Goal: Task Accomplishment & Management: Complete application form

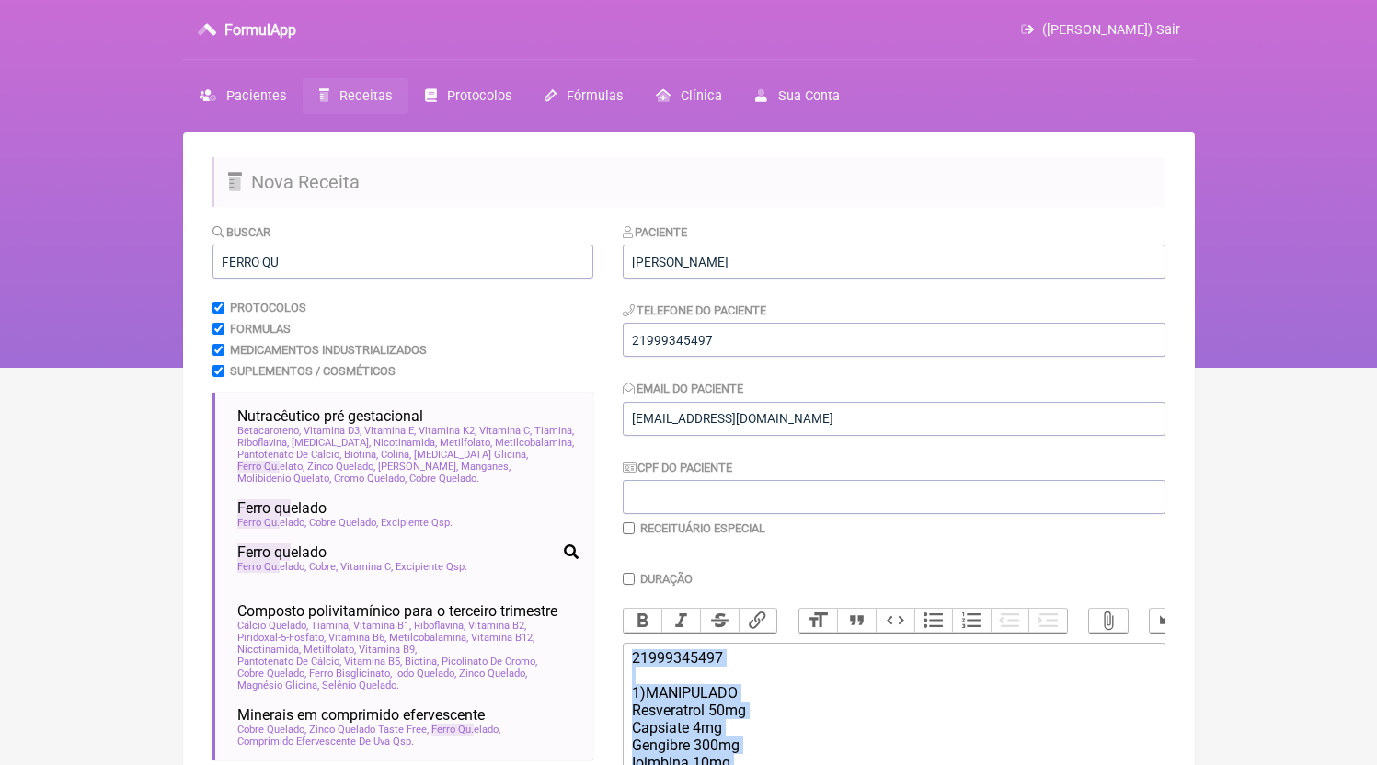
scroll to position [476, 0]
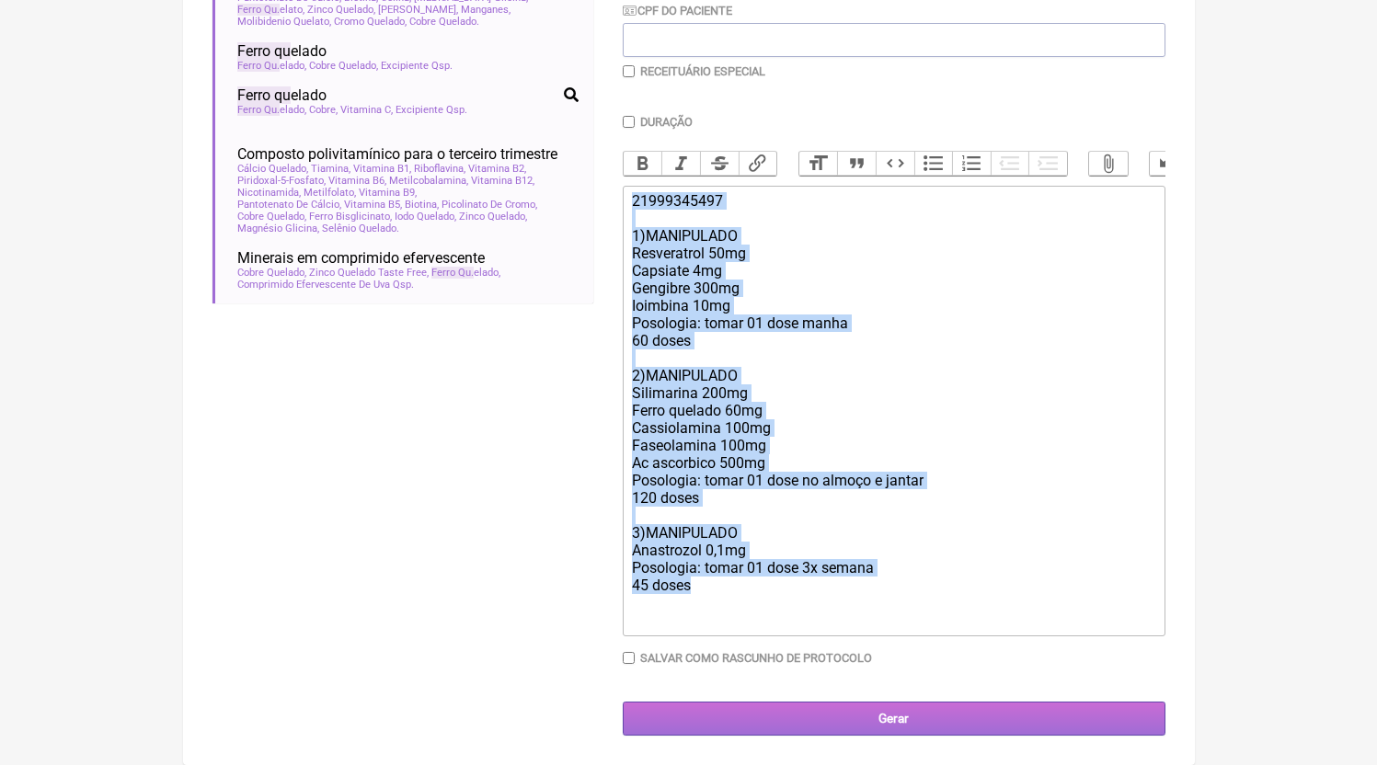
click at [926, 733] on input "Gerar" at bounding box center [894, 719] width 543 height 34
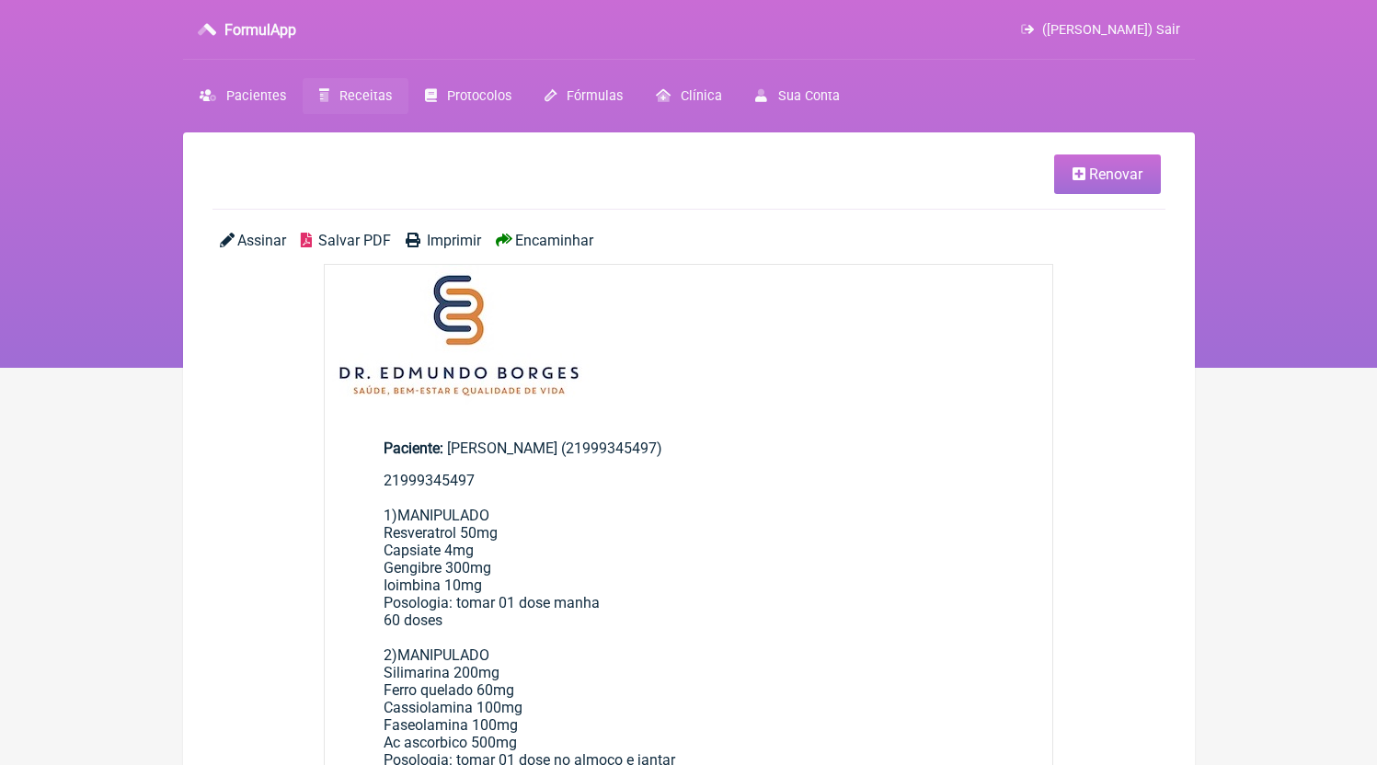
click at [349, 238] on span "Salvar PDF" at bounding box center [354, 240] width 73 height 17
click at [363, 96] on span "Receitas" at bounding box center [365, 96] width 52 height 16
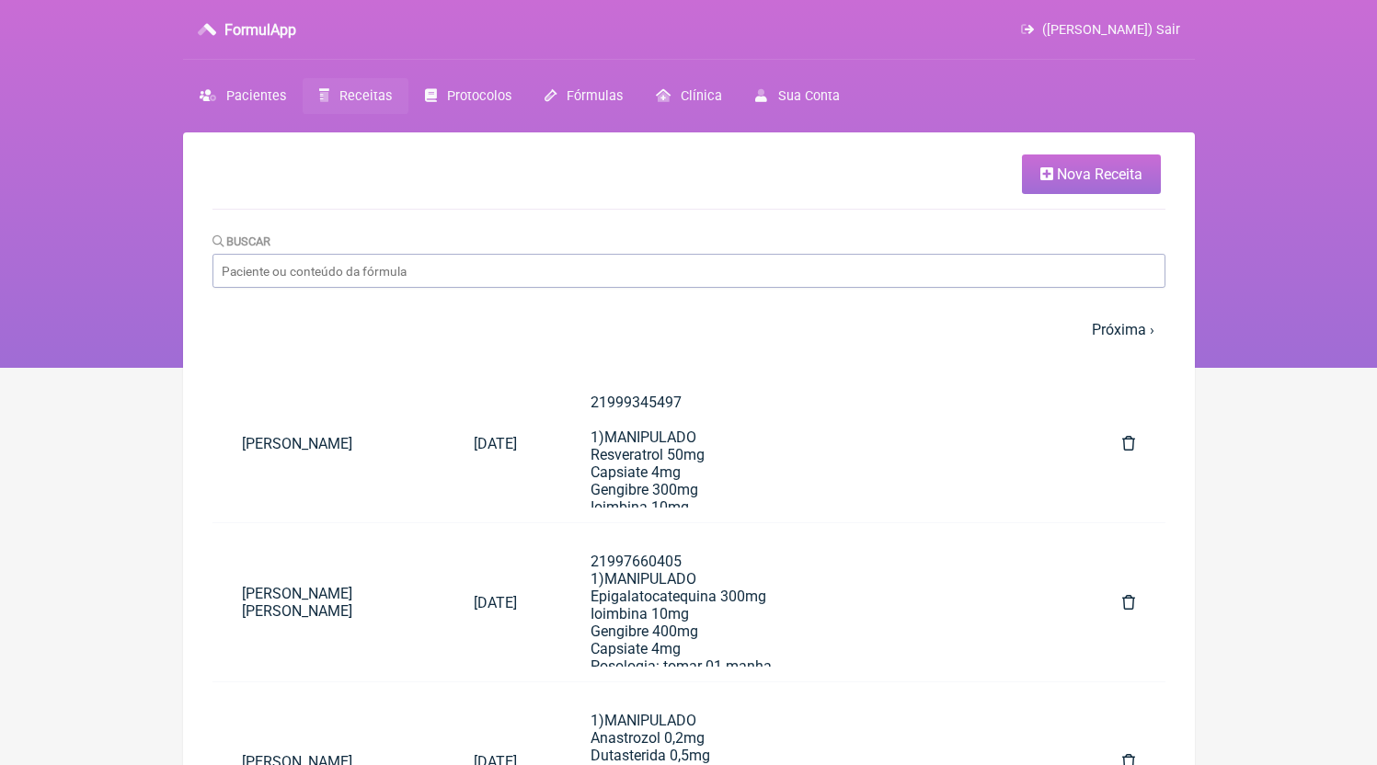
click at [1067, 166] on span "Nova Receita" at bounding box center [1100, 174] width 86 height 17
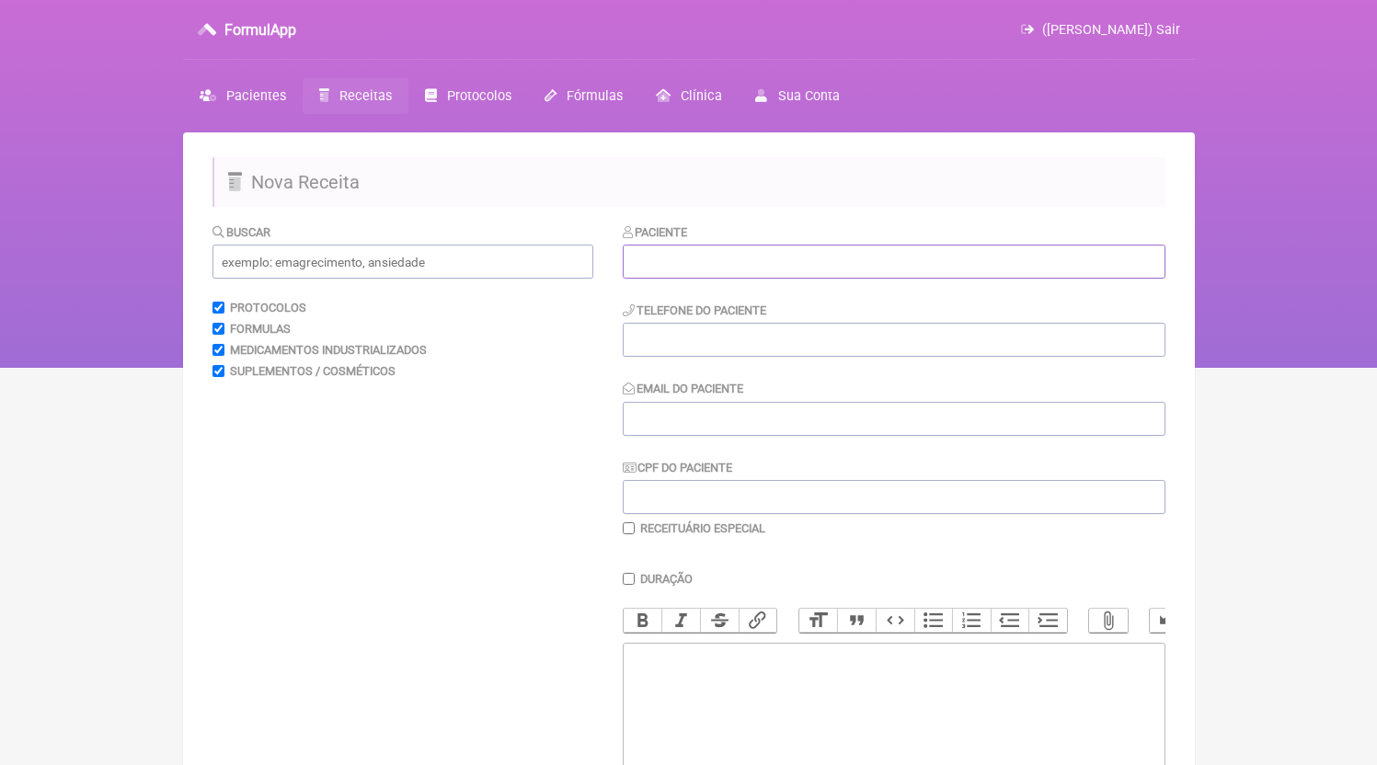
click at [734, 270] on input "text" at bounding box center [894, 262] width 543 height 34
paste input "[PERSON_NAME]"
type input "[PERSON_NAME]"
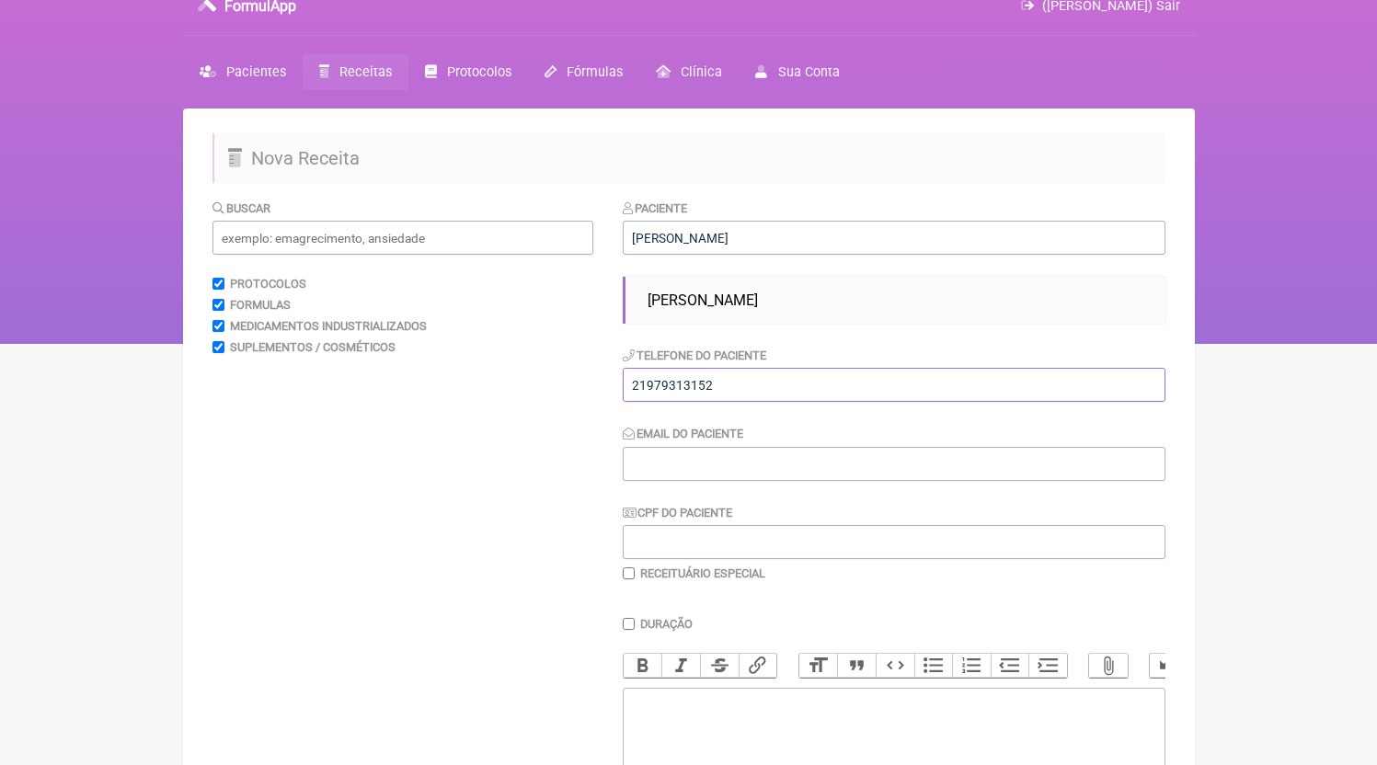
scroll to position [48, 0]
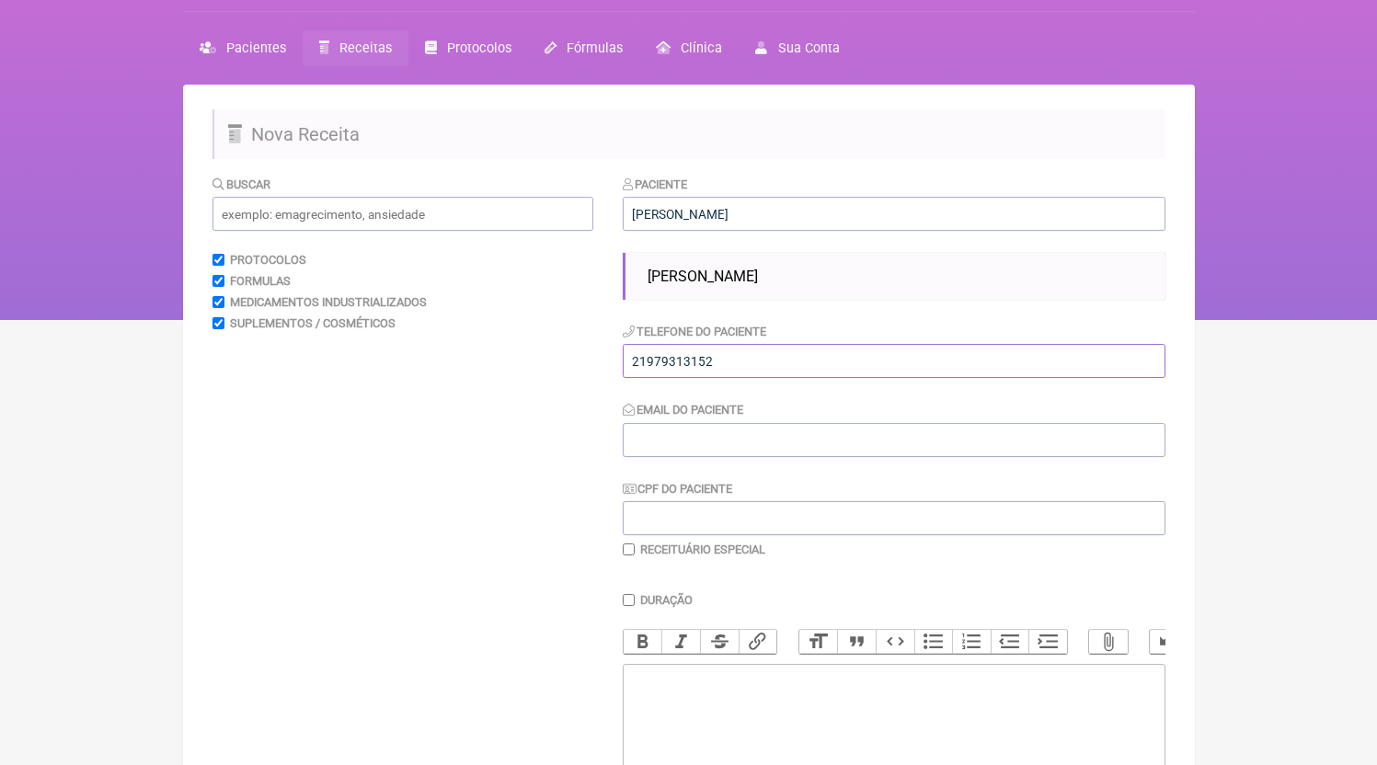
type input "21979313152"
click at [714, 744] on trix-editor at bounding box center [894, 774] width 543 height 221
paste trix-editor "<div>21979313152</div>"
type trix-editor "<div>21979313152</div>"
click at [708, 450] on input "Email do Paciente" at bounding box center [894, 440] width 543 height 34
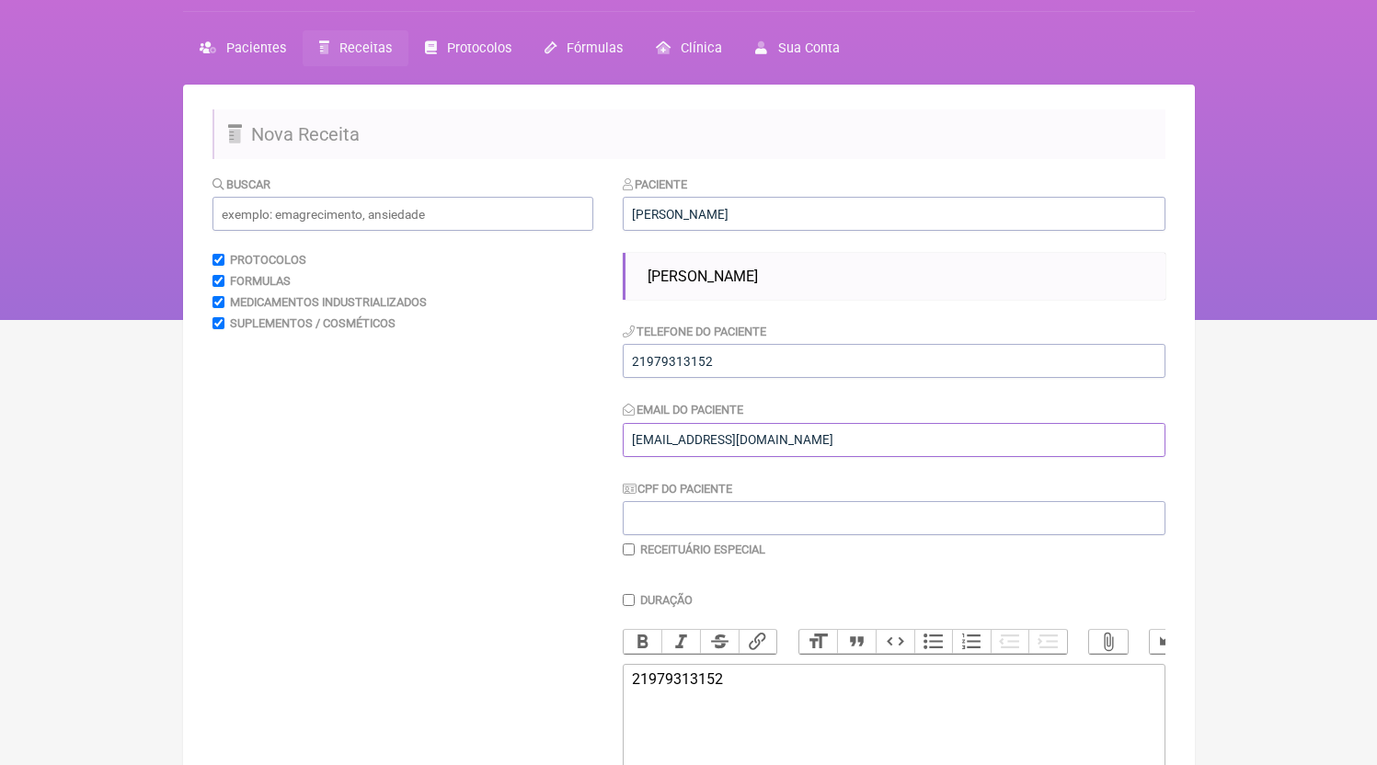
scroll to position [315, 0]
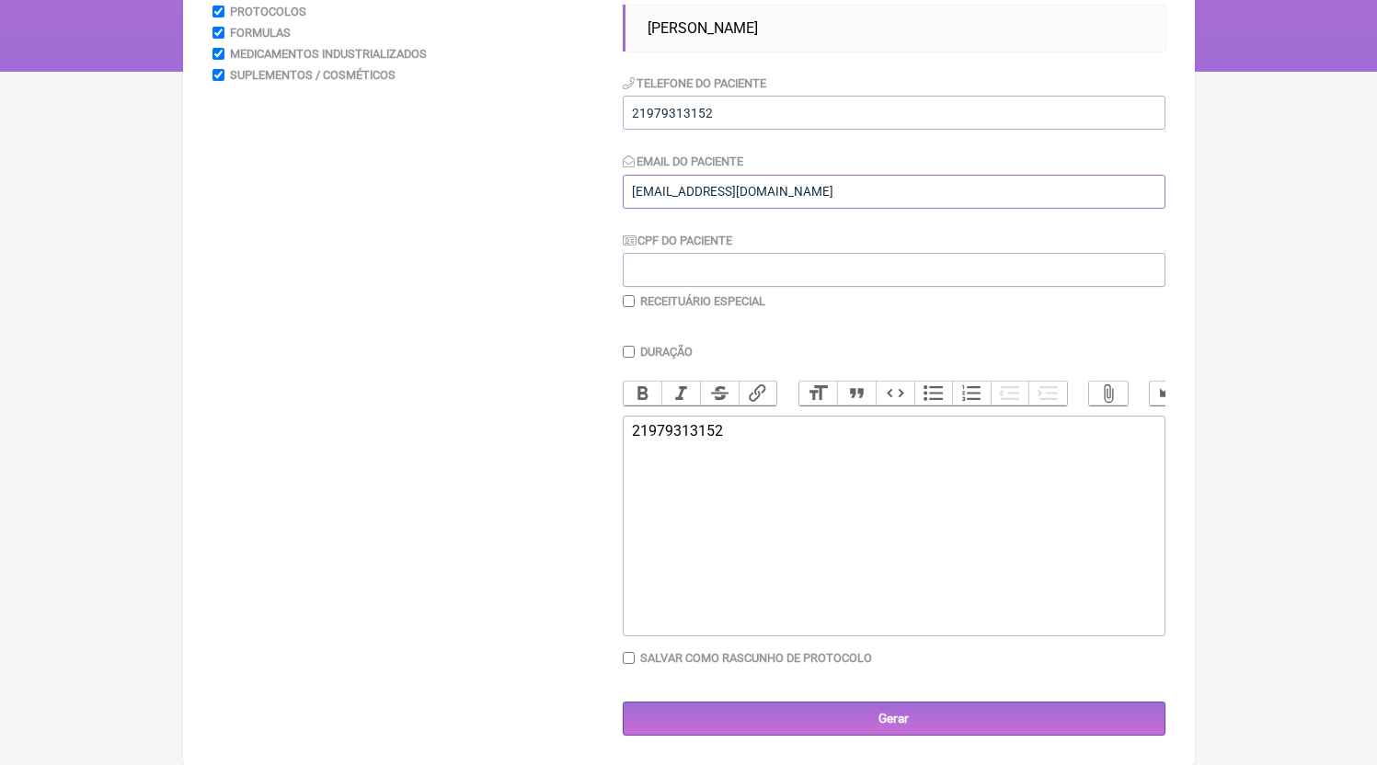
type input "[EMAIL_ADDRESS][DOMAIN_NAME]"
click at [809, 538] on trix-editor "21979313152" at bounding box center [894, 526] width 543 height 221
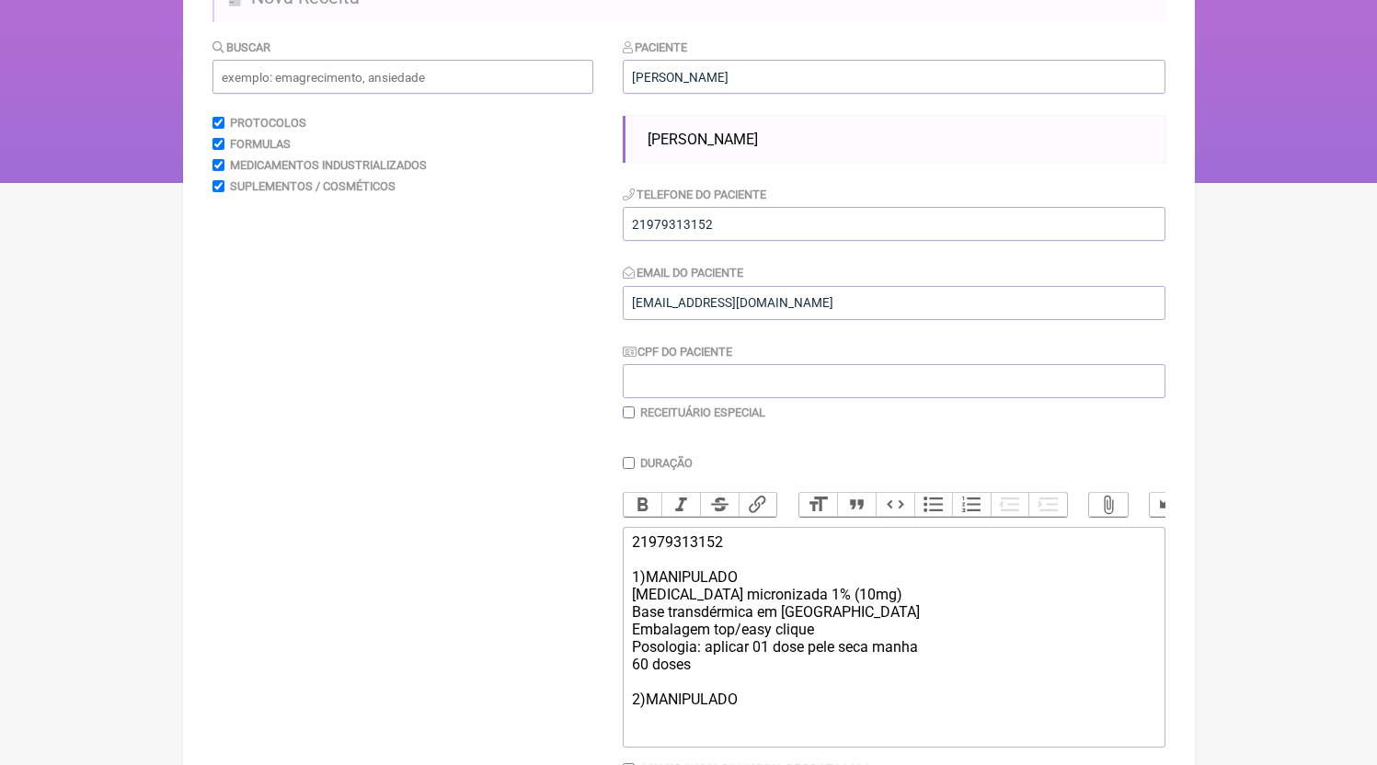
scroll to position [90, 0]
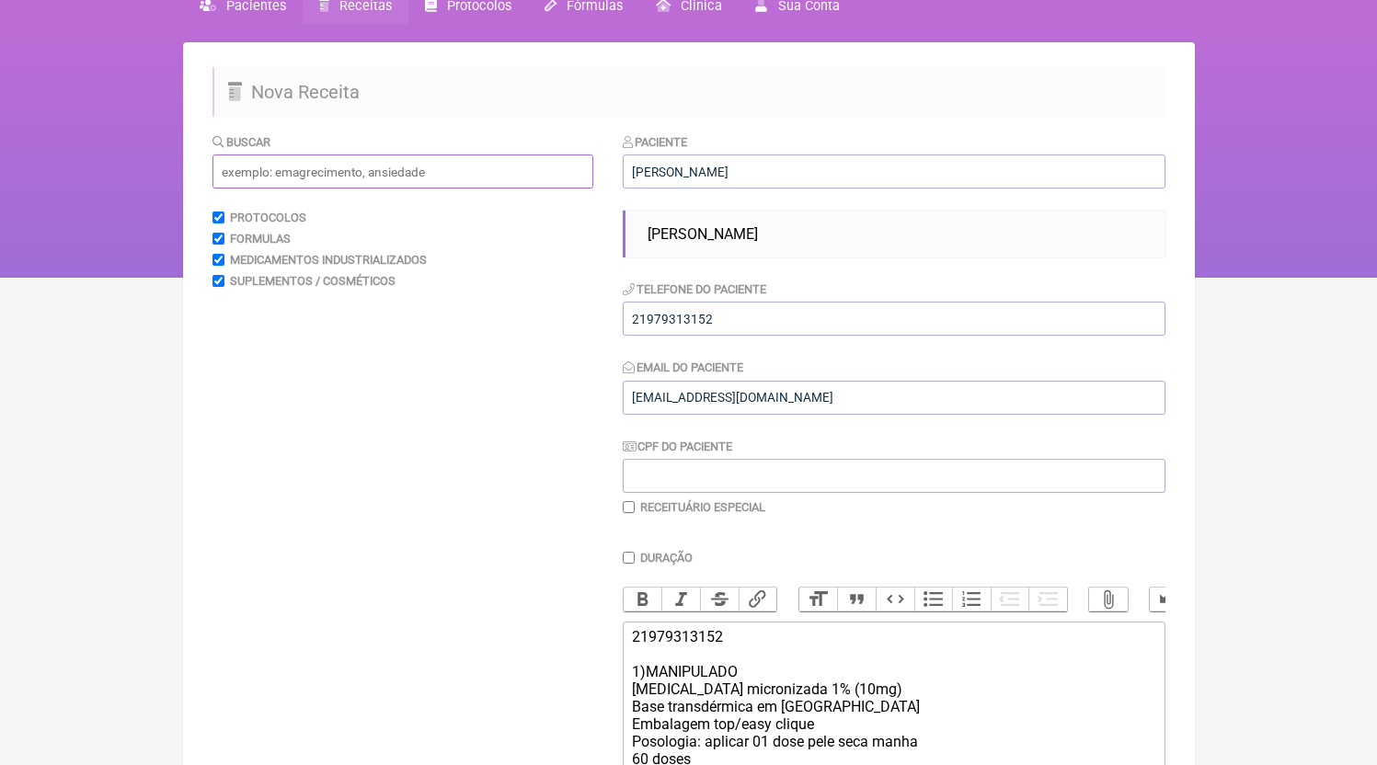
click at [314, 166] on input "text" at bounding box center [402, 172] width 381 height 34
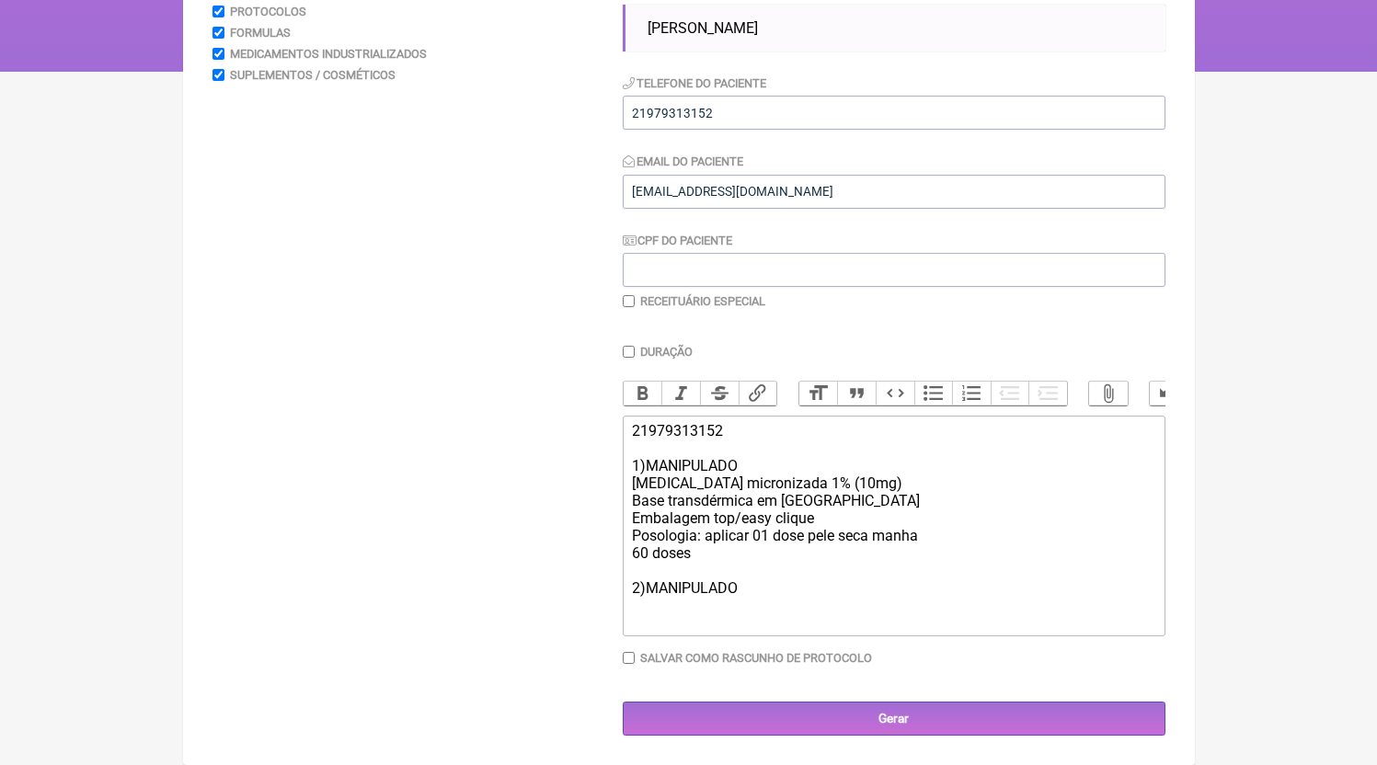
scroll to position [315, 0]
click at [805, 624] on trix-editor "21979313152 1)MANIPULADO [MEDICAL_DATA] micronizada 1% (10mg) Base transdérmica…" at bounding box center [894, 526] width 543 height 221
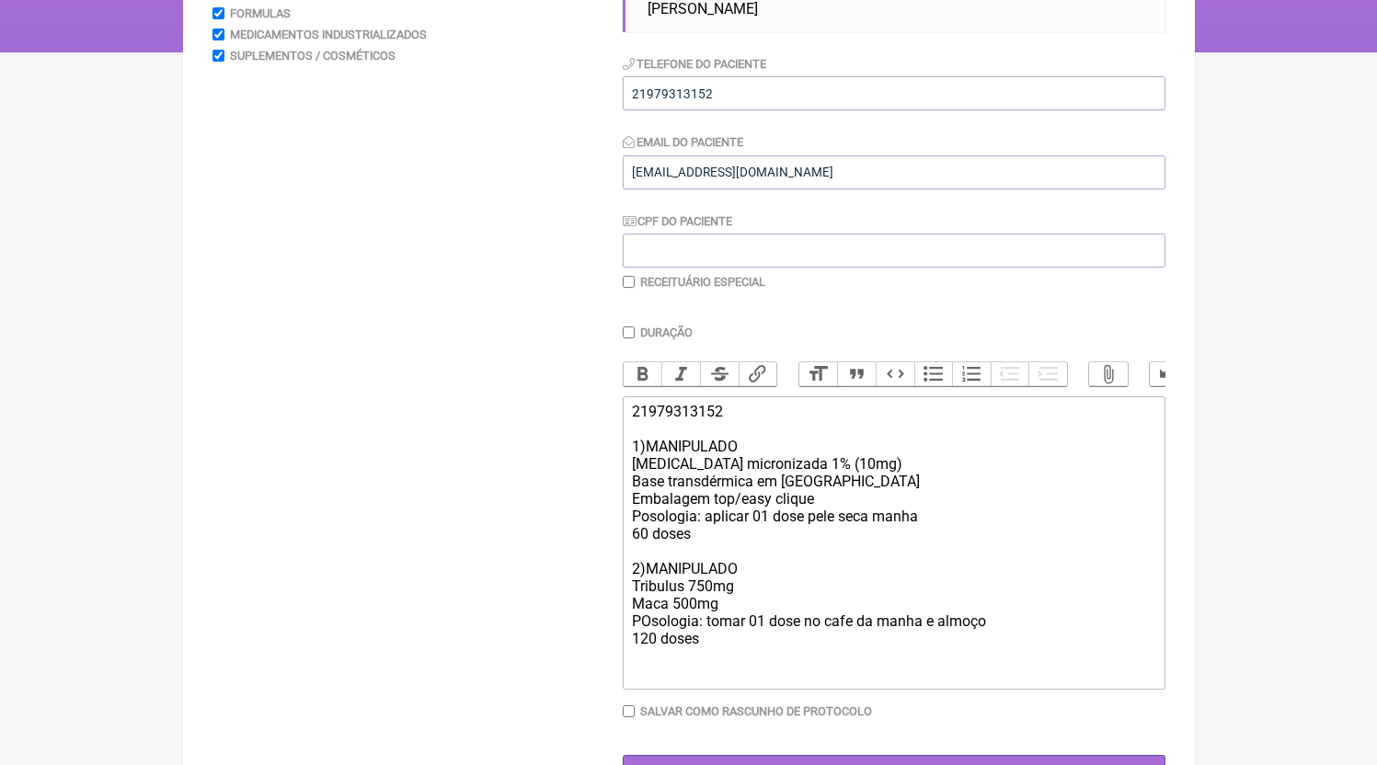
type trix-editor "<div>21979313152<br><br>1)MANIPULADO<br>[MEDICAL_DATA] micronizada 1% (10mg)<br…"
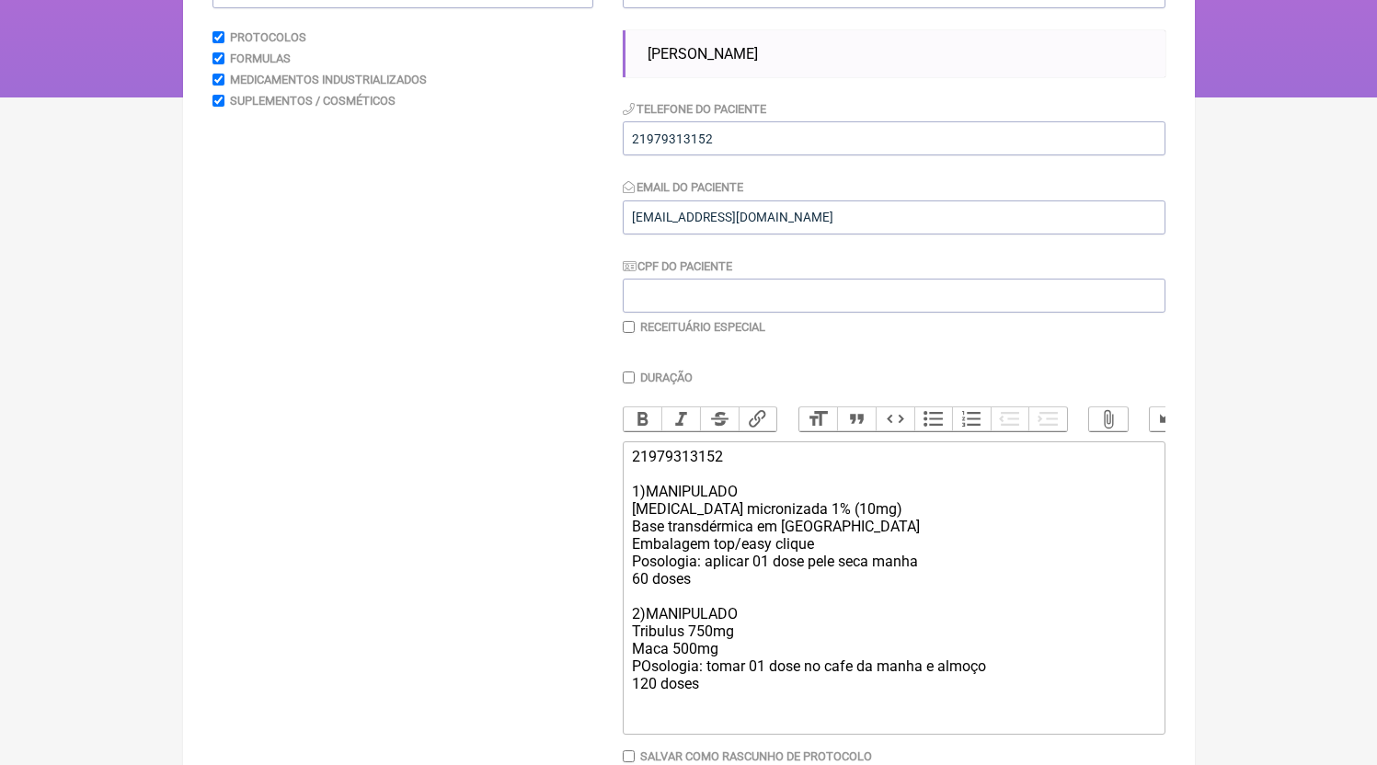
scroll to position [246, 0]
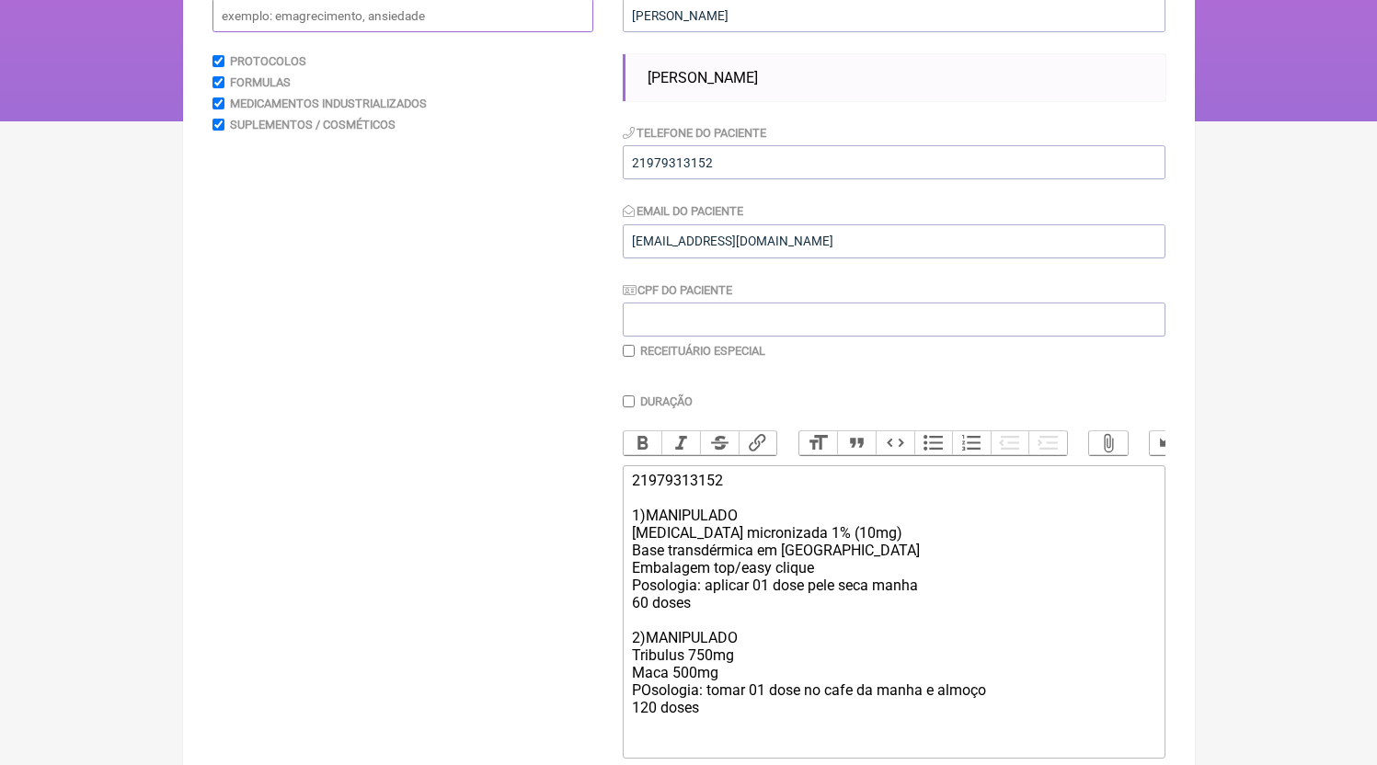
click at [320, 16] on input "text" at bounding box center [402, 15] width 381 height 34
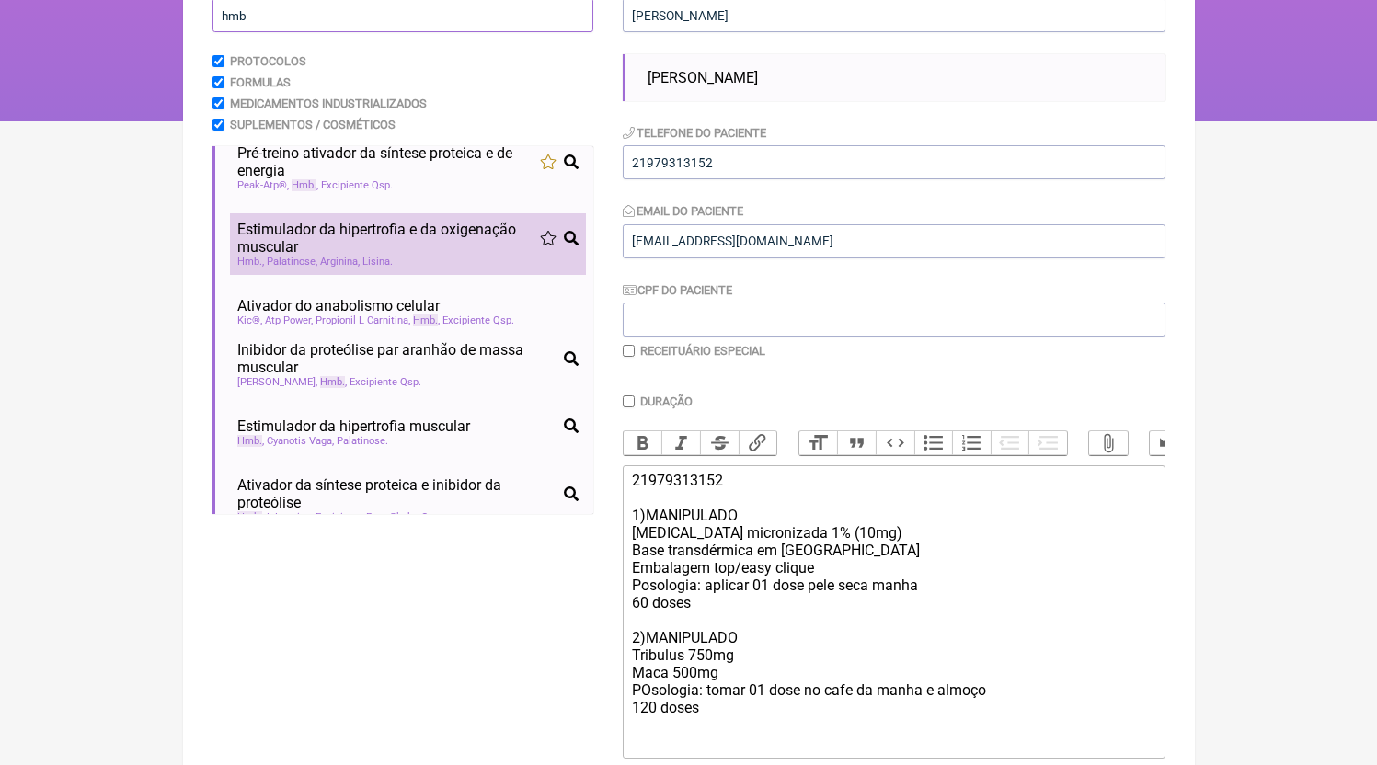
scroll to position [141, 0]
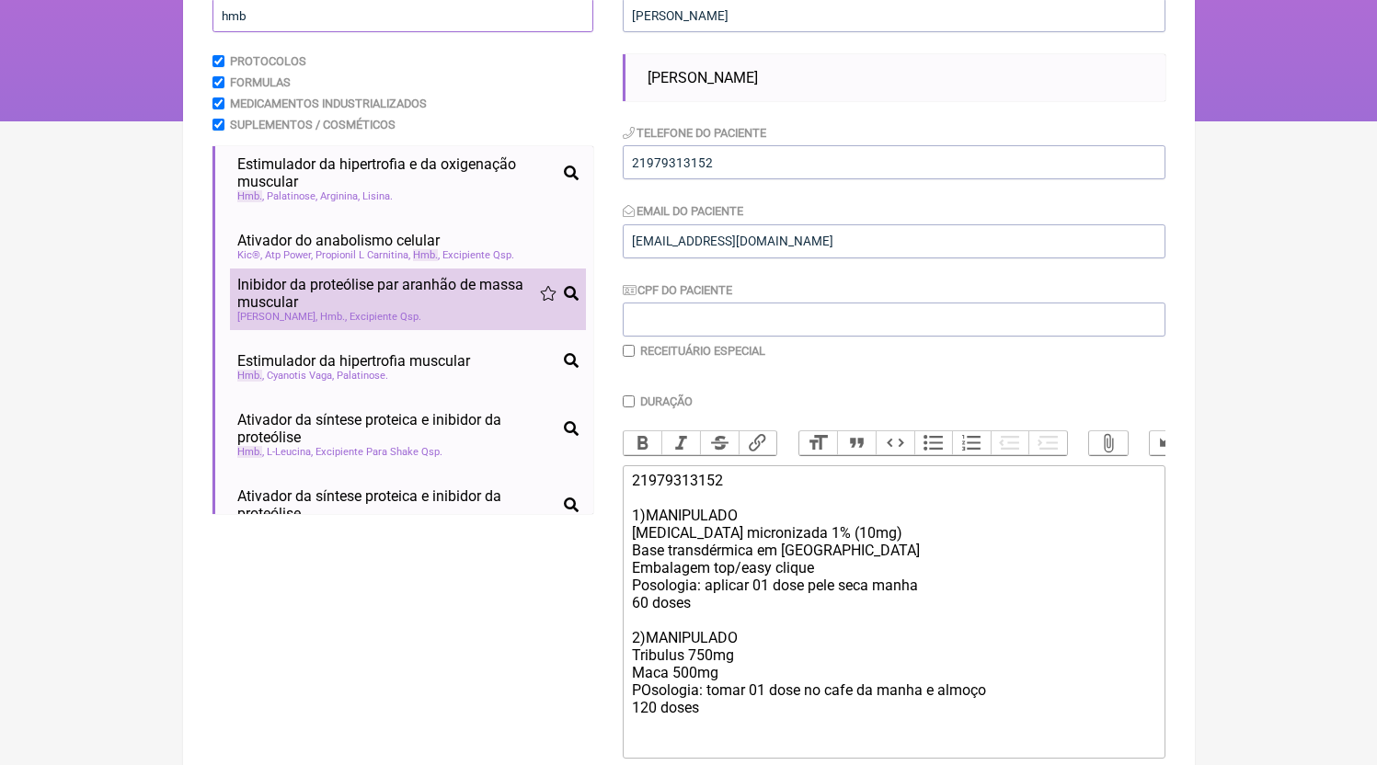
type input "hmb"
click at [405, 311] on span "Inibidor da proteólise par aranhão de massa muscular" at bounding box center [388, 293] width 303 height 35
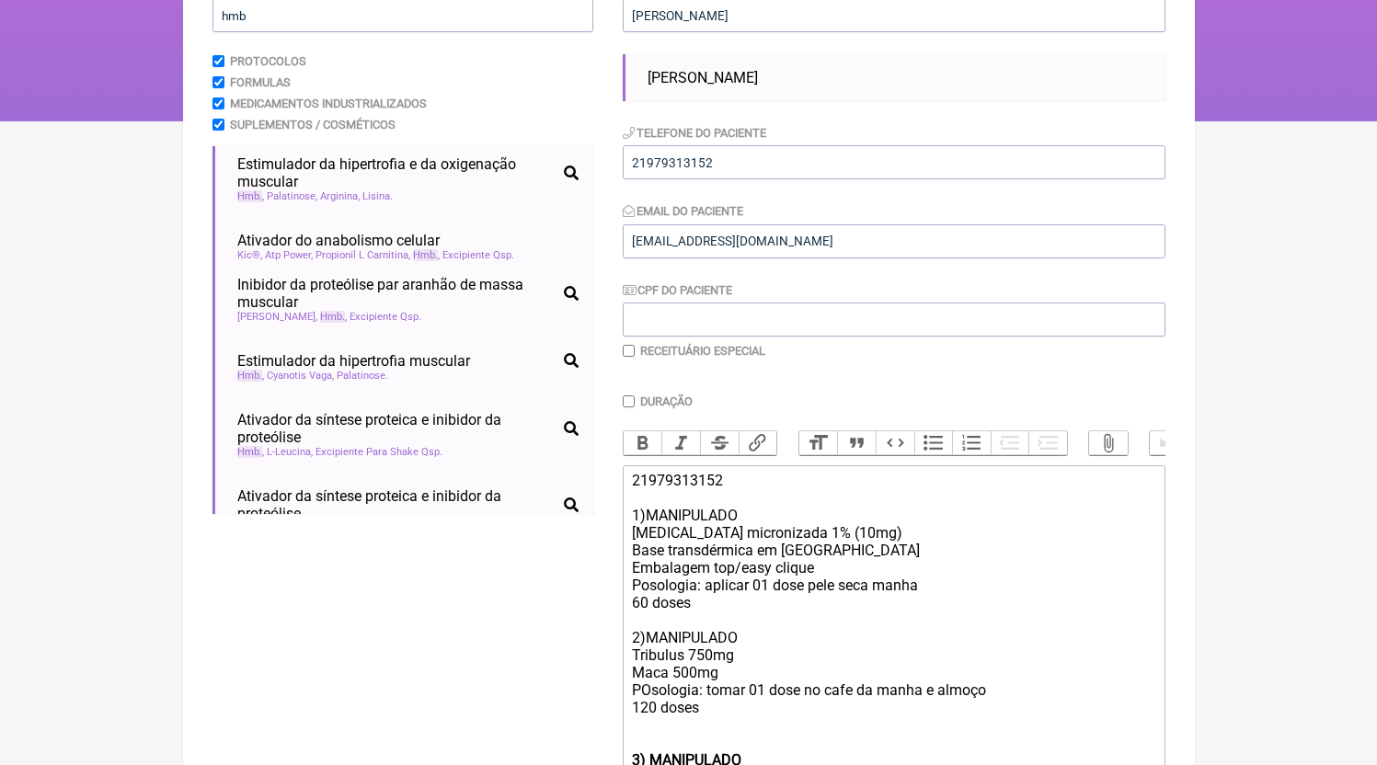
scroll to position [493, 0]
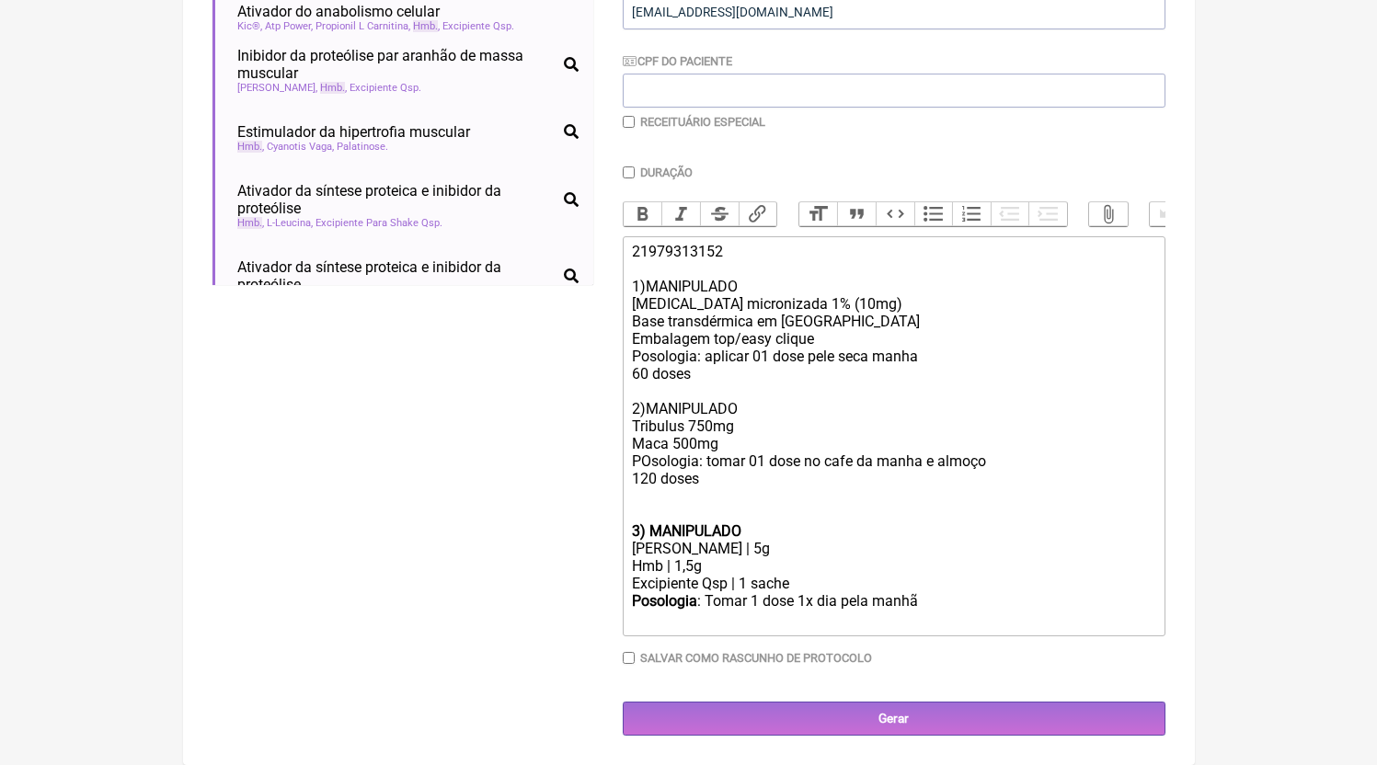
click at [636, 505] on div "21979313152 1)MANIPULADO Testosterona micronizada 1% (10mg) Base transdérmica e…" at bounding box center [893, 383] width 522 height 280
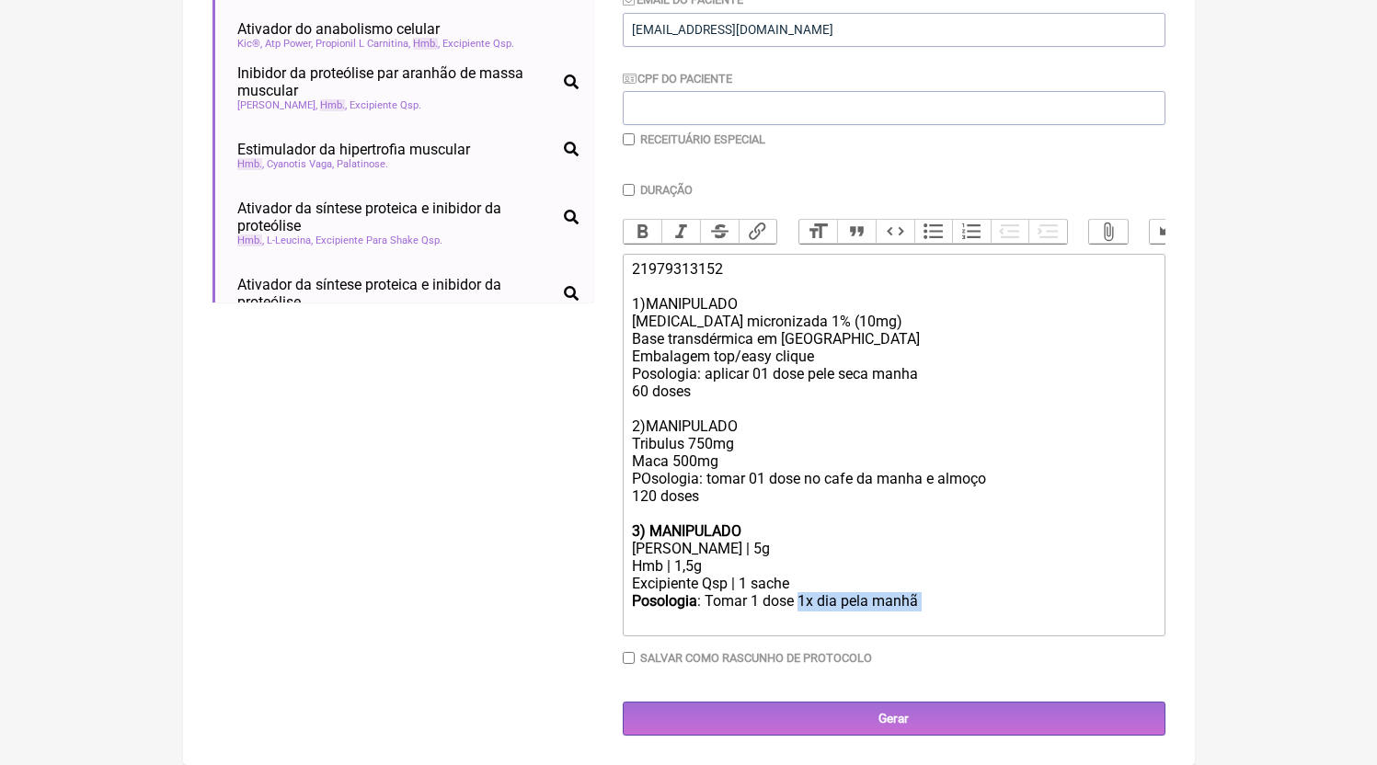
drag, startPoint x: 899, startPoint y: 606, endPoint x: 982, endPoint y: 608, distance: 82.8
click at [982, 608] on div "Posologia : Tomar 1 dose 1x dia pela manhã ㅤ" at bounding box center [893, 610] width 522 height 37
click at [723, 556] on div "L Arginina | 5g" at bounding box center [893, 550] width 522 height 17
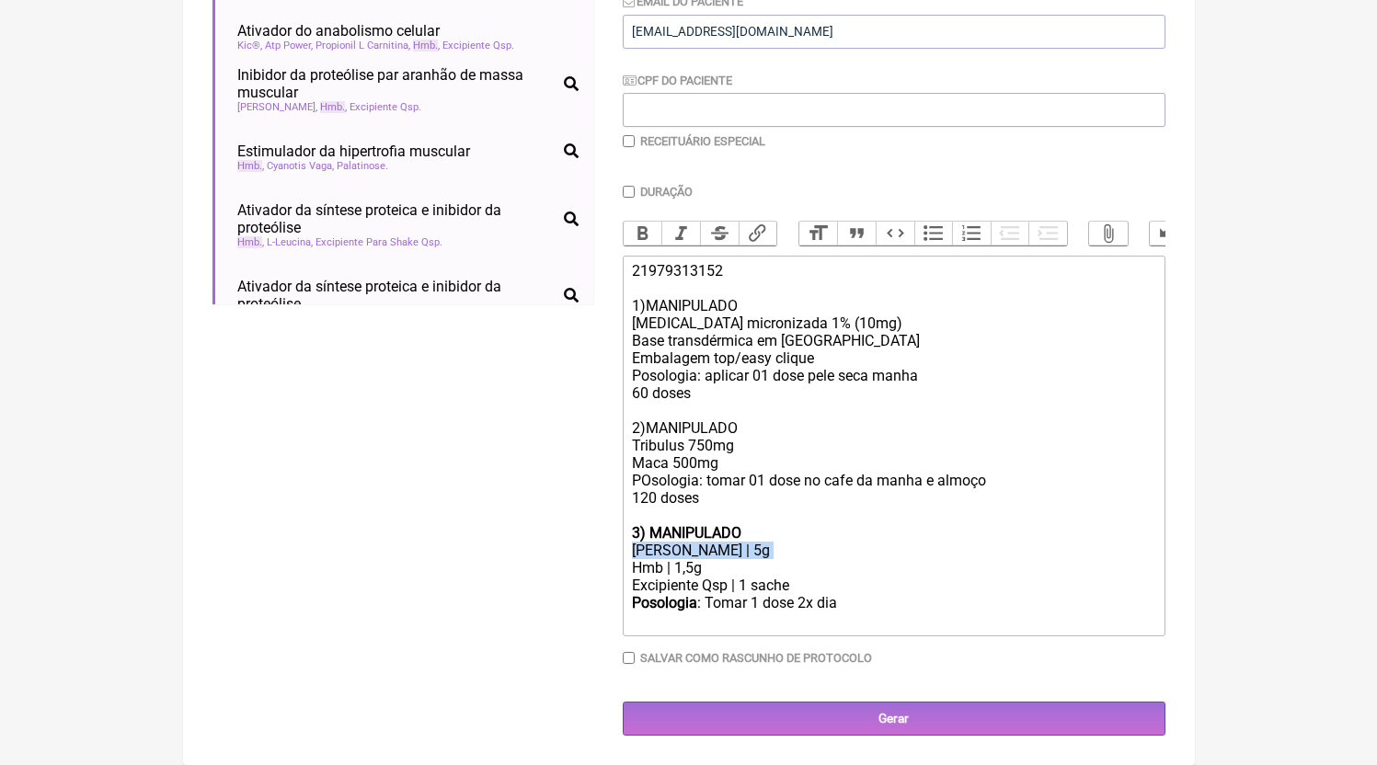
drag, startPoint x: 763, startPoint y: 537, endPoint x: 539, endPoint y: 562, distance: 225.8
click at [539, 562] on form "Buscar hmb Protocolos Formulas Medicamentos Industrializados Suplementos / Cosm…" at bounding box center [688, 250] width 953 height 969
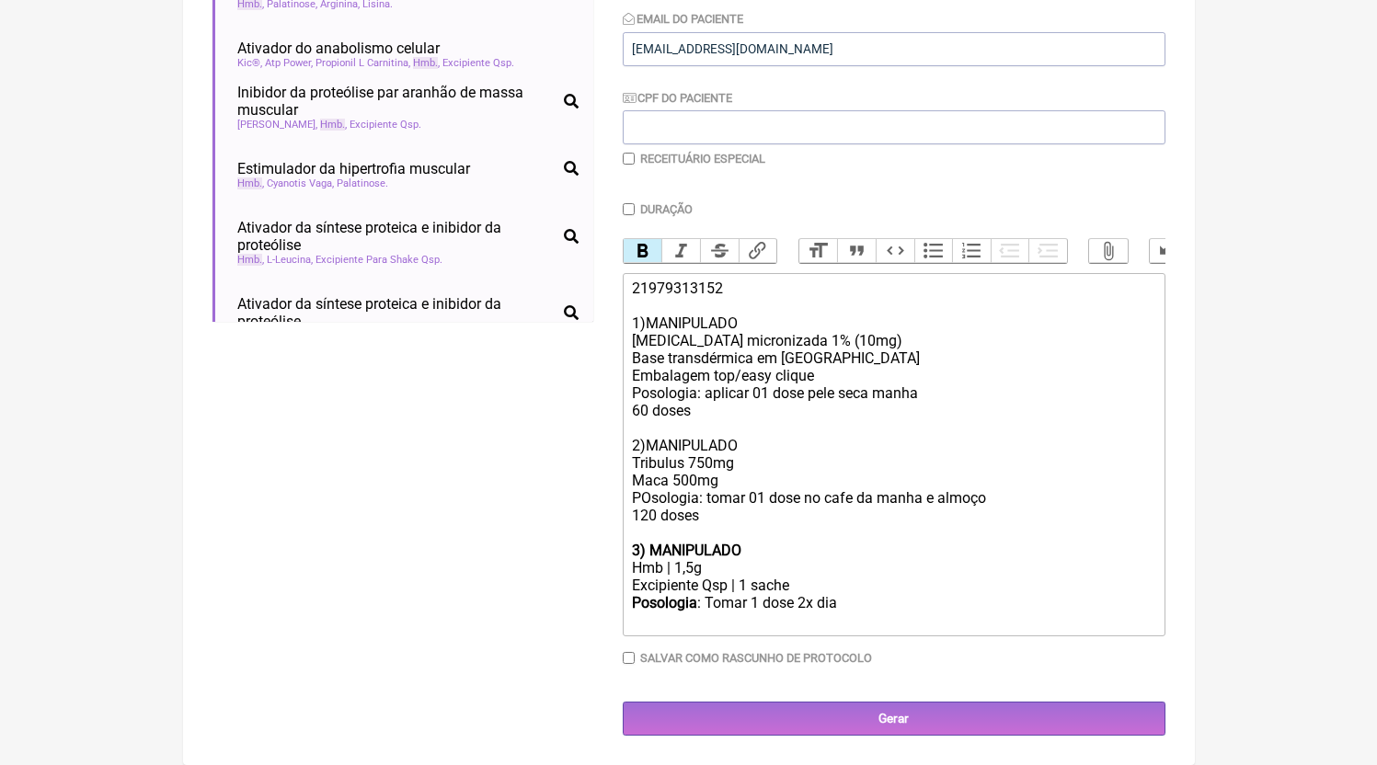
click at [936, 624] on div "Posologia : Tomar 1 dose 2x dia" at bounding box center [893, 611] width 522 height 35
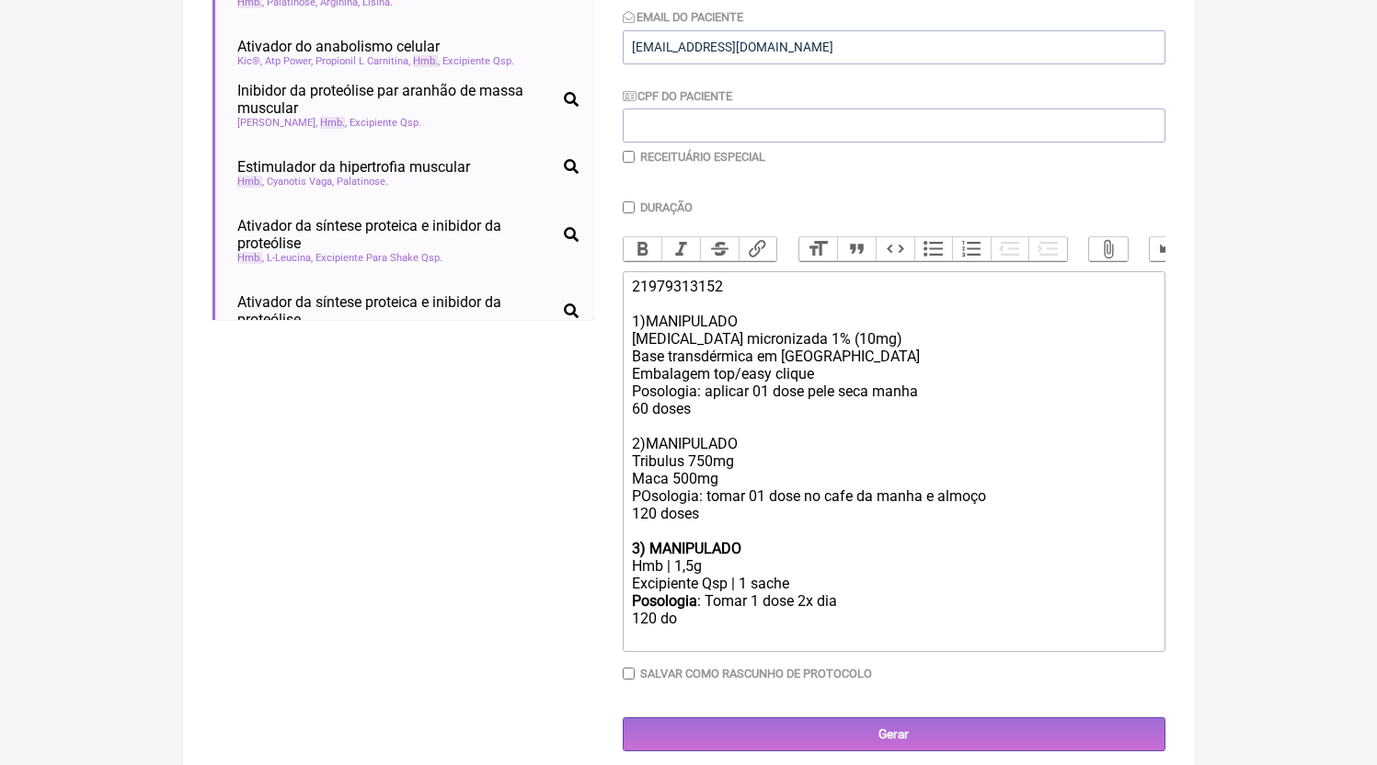
type trix-editor "<div>21979313152<br><br>1)MANIPULADO<br>Testosterona micronizada 1% (10mg)<br>B…"
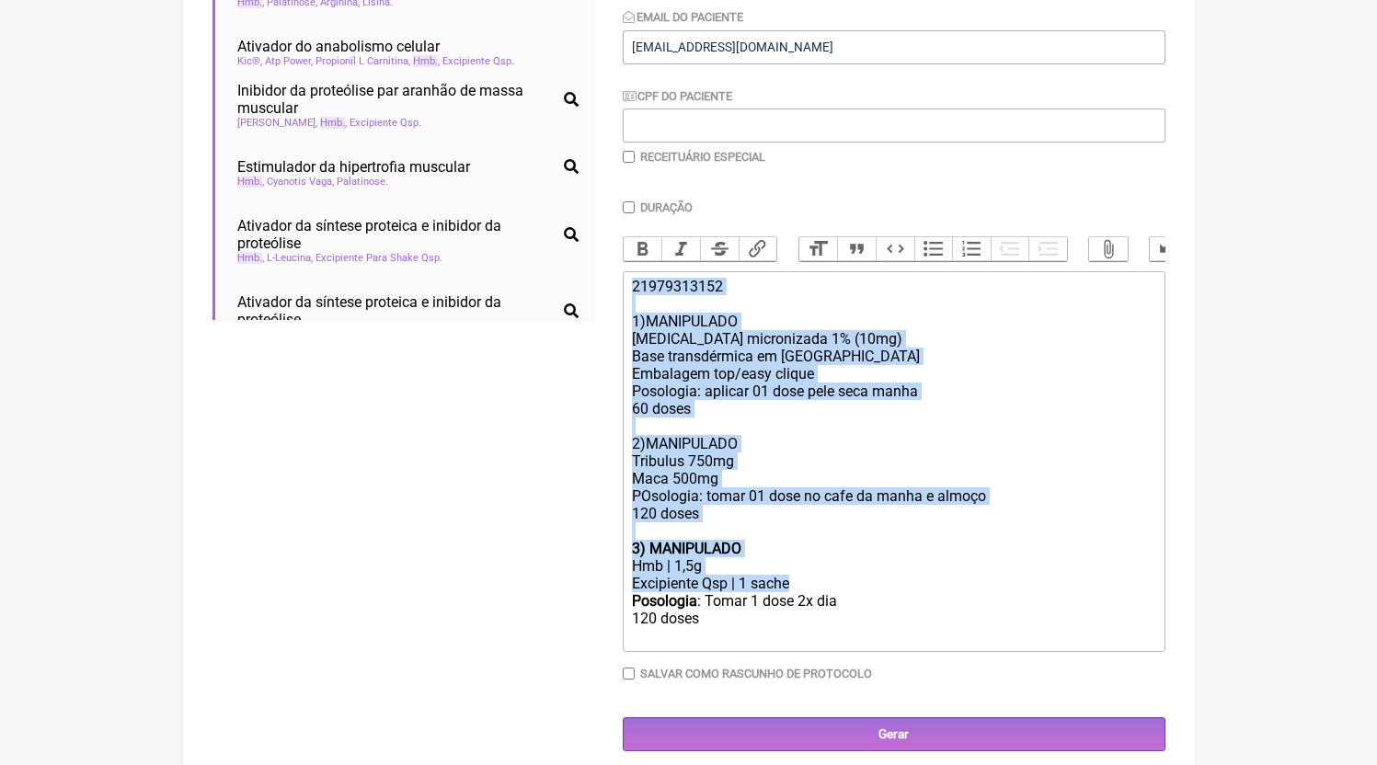
copy trix-editor "21979313152 1)MANIPULADO Testosterona micronizada 1% (10mg) Base transdérmica e…"
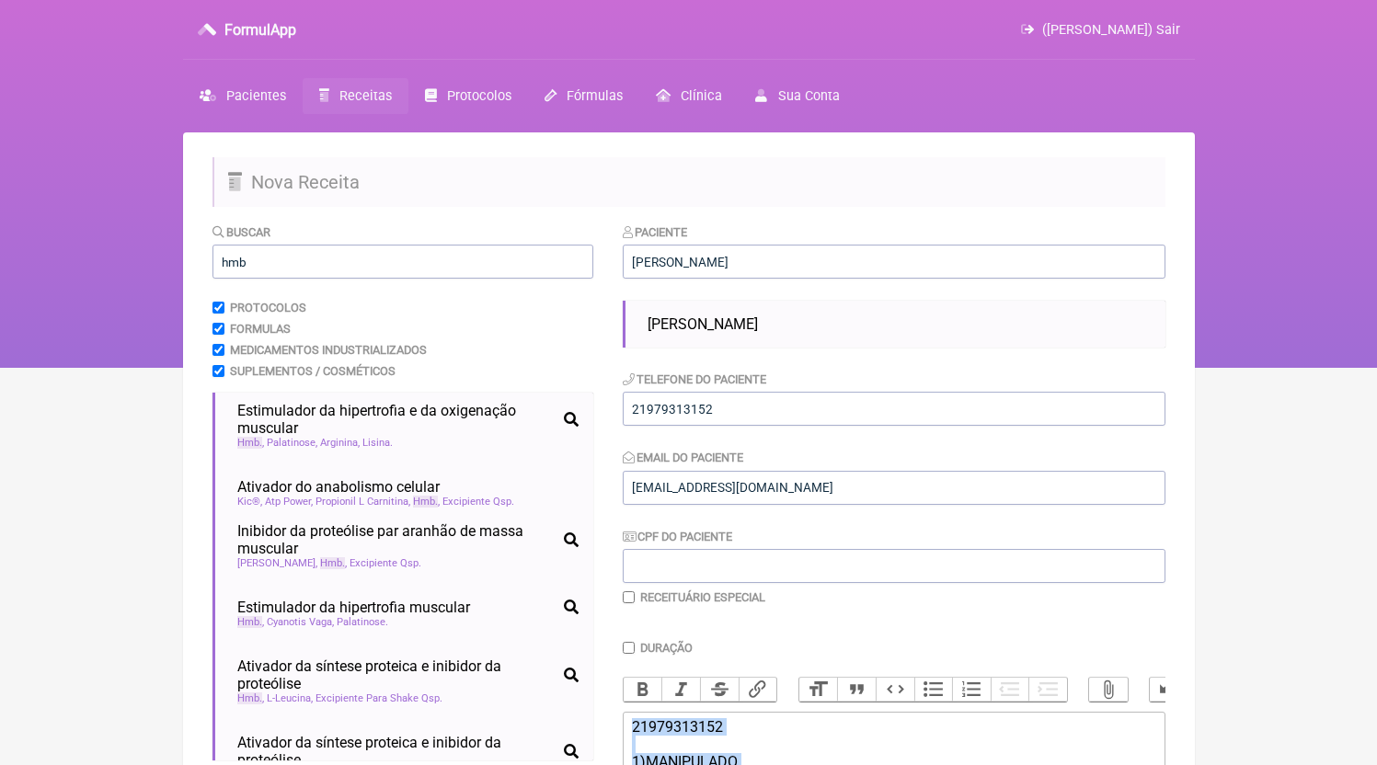
scroll to position [475, 0]
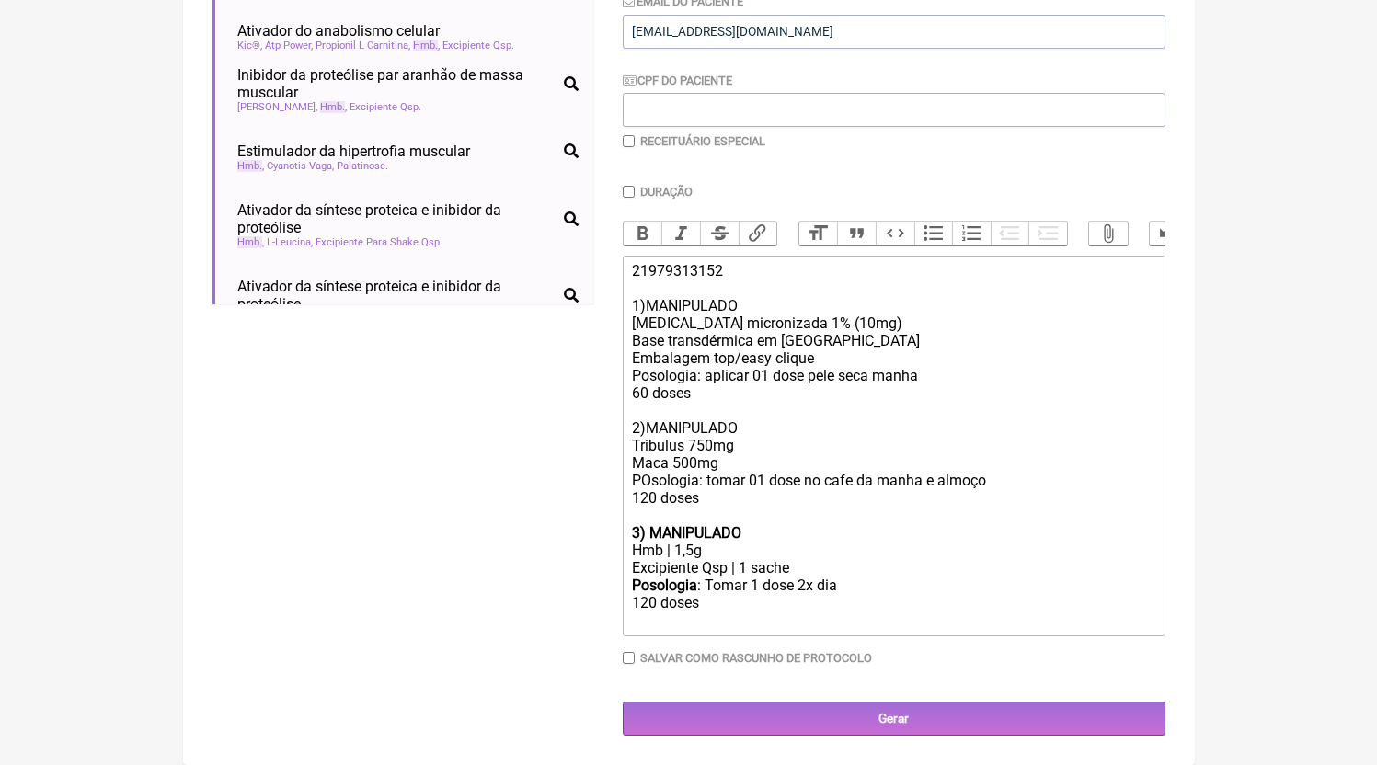
click at [750, 134] on label "Receituário Especial" at bounding box center [702, 141] width 125 height 14
checkbox input "true"
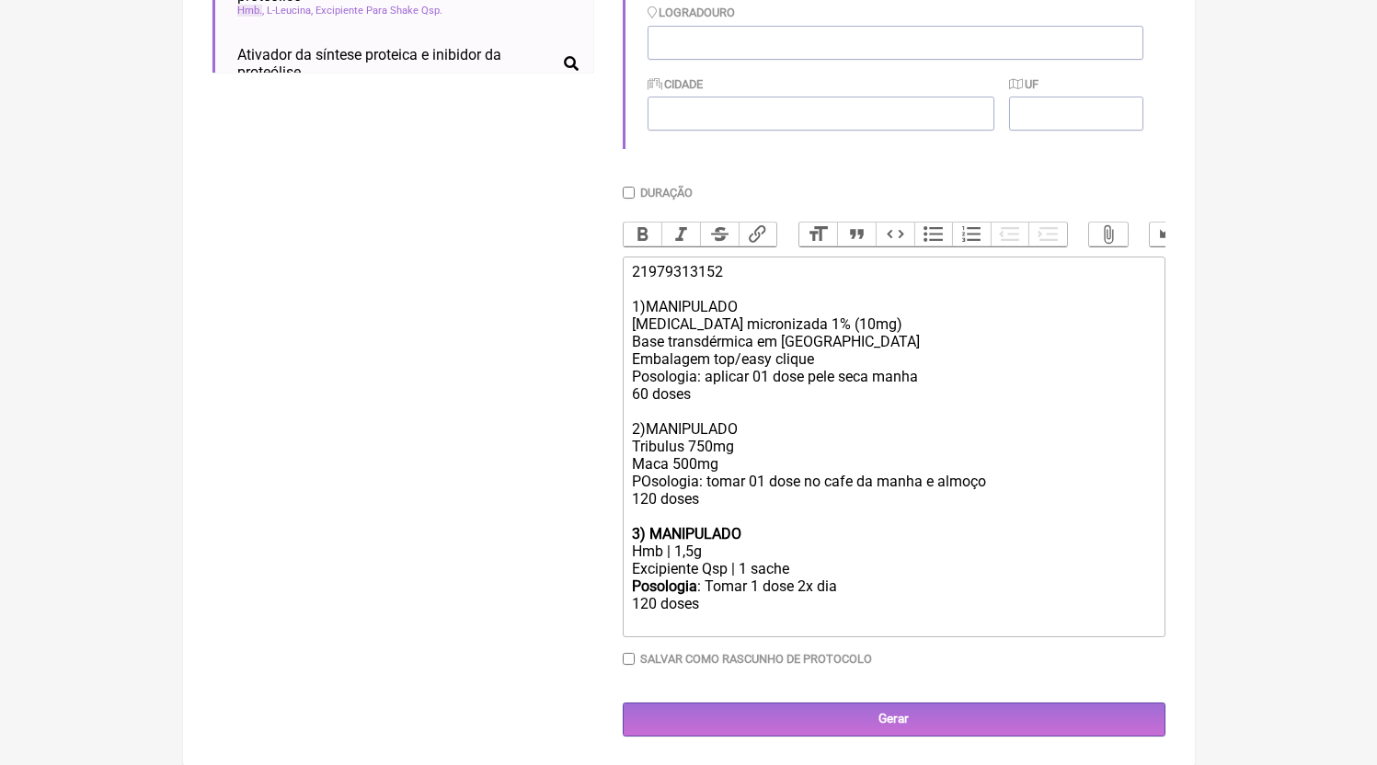
scroll to position [712, 0]
click at [811, 727] on input "Gerar" at bounding box center [894, 719] width 543 height 34
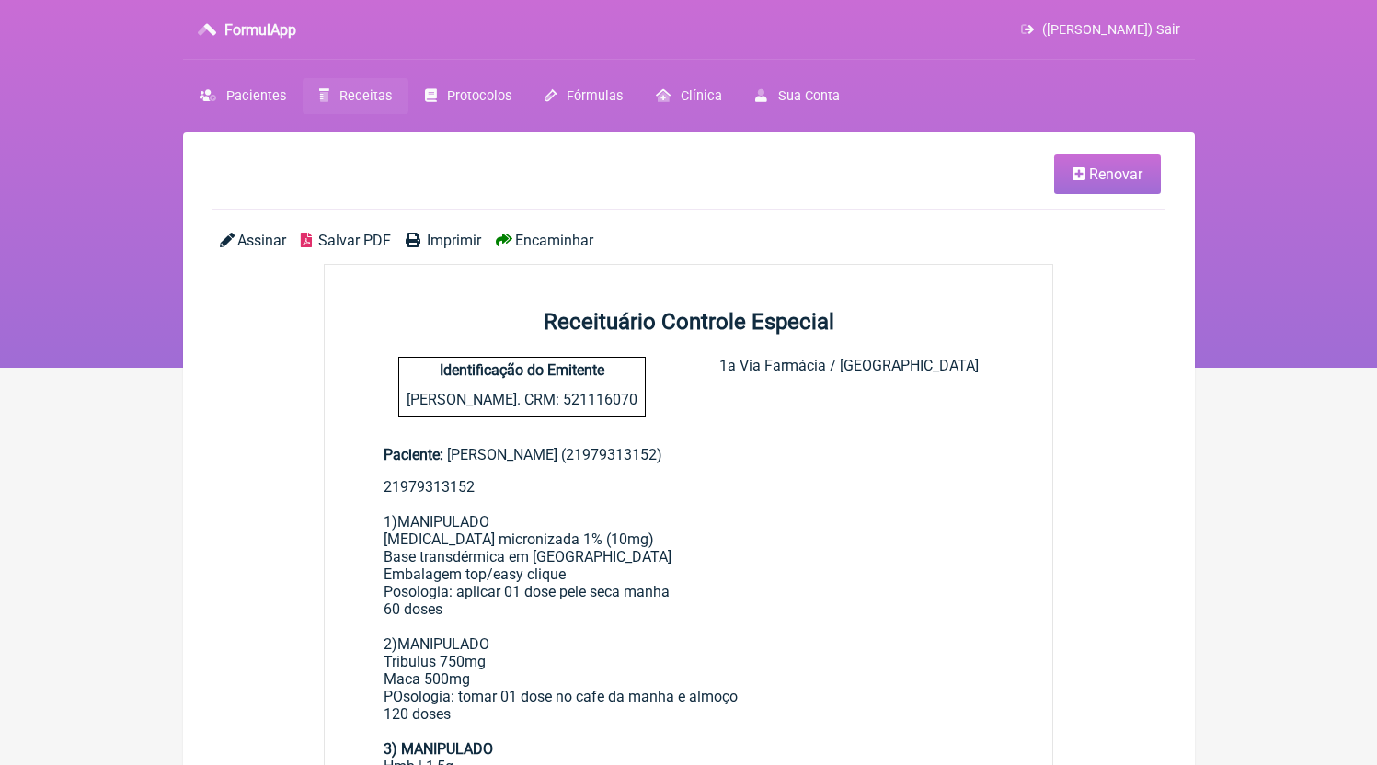
click at [348, 241] on span "Salvar PDF" at bounding box center [354, 240] width 73 height 17
click at [379, 100] on span "Receitas" at bounding box center [365, 96] width 52 height 16
